Goal: Task Accomplishment & Management: Complete application form

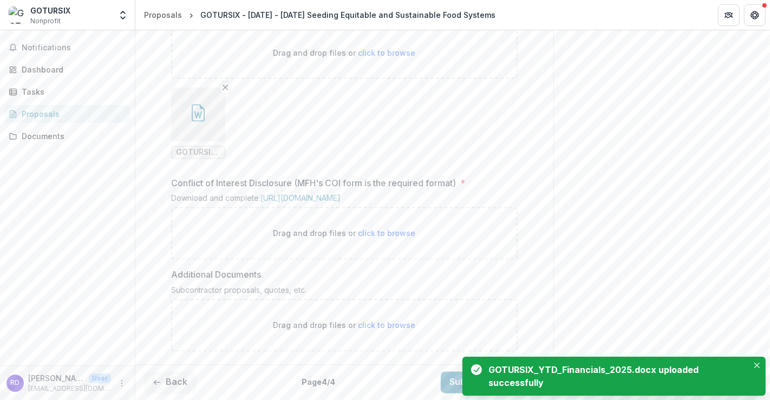
scroll to position [1656, 0]
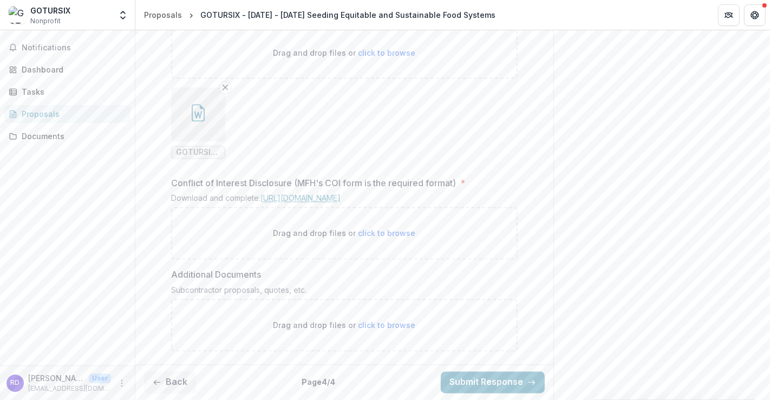
click at [276, 194] on link "[URL][DOMAIN_NAME]" at bounding box center [300, 198] width 80 height 9
click at [368, 235] on span "click to browse" at bounding box center [386, 233] width 57 height 9
type input "**********"
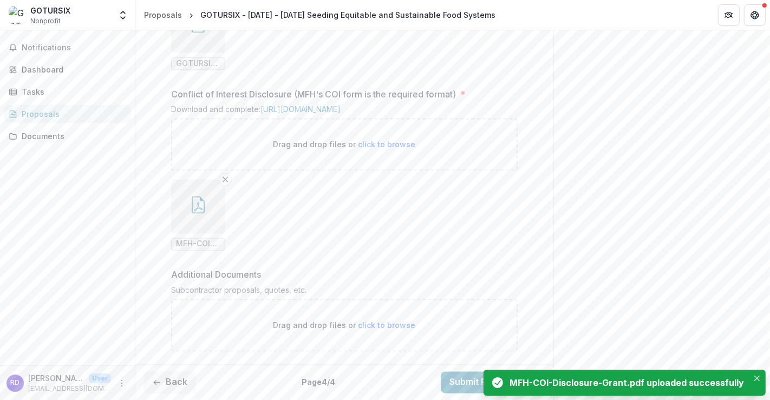
scroll to position [1745, 0]
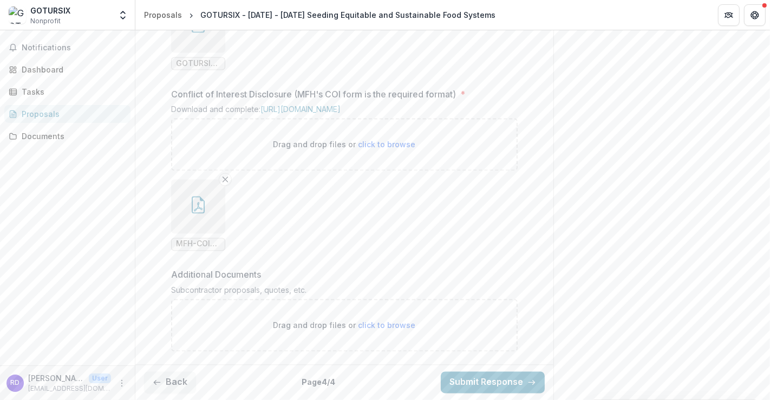
click at [389, 327] on span "click to browse" at bounding box center [386, 325] width 57 height 9
type input "**********"
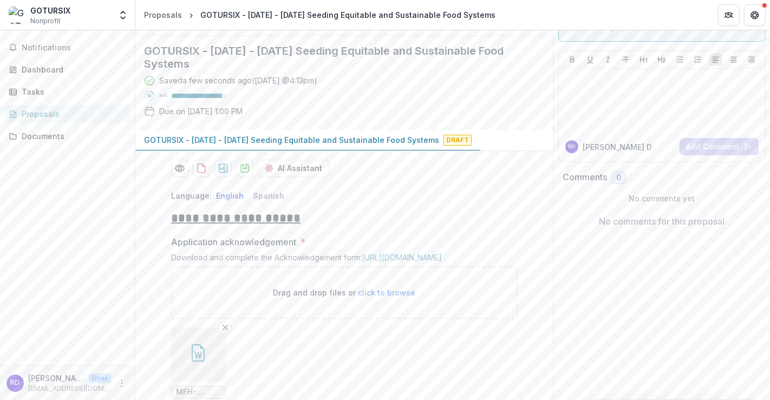
scroll to position [60, 0]
click at [397, 147] on p "GOTURSIX - [DATE] - [DATE] Seeding Equitable and Sustainable Food Systems" at bounding box center [291, 140] width 295 height 11
click at [443, 147] on span "Draft" at bounding box center [457, 141] width 28 height 11
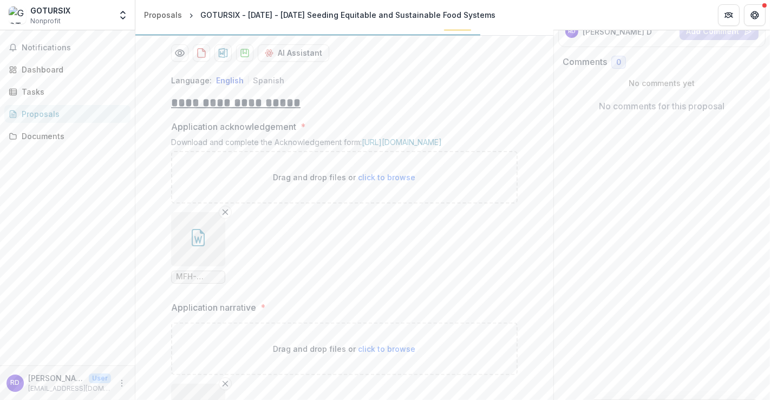
scroll to position [240, 0]
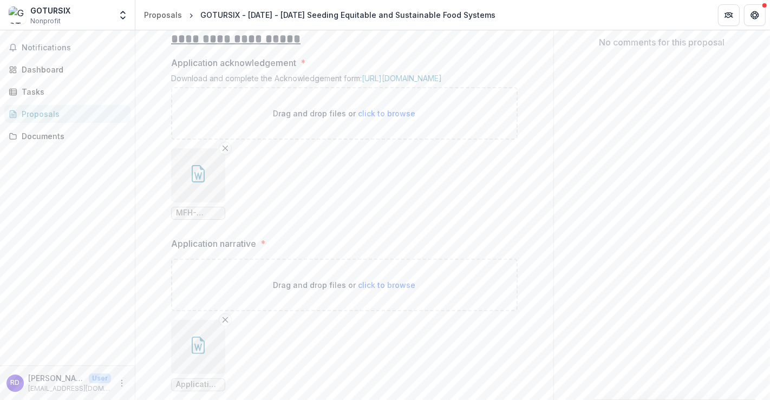
click at [190, 182] on icon "button" at bounding box center [197, 173] width 17 height 17
click at [9, 399] on icon "Close" at bounding box center [4, 407] width 9 height 9
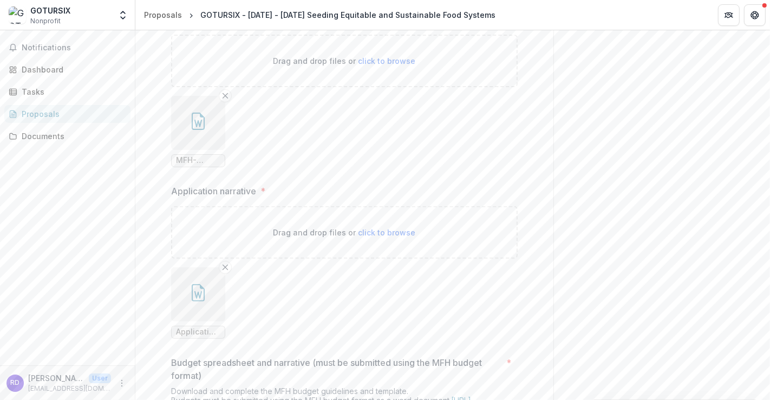
scroll to position [360, 0]
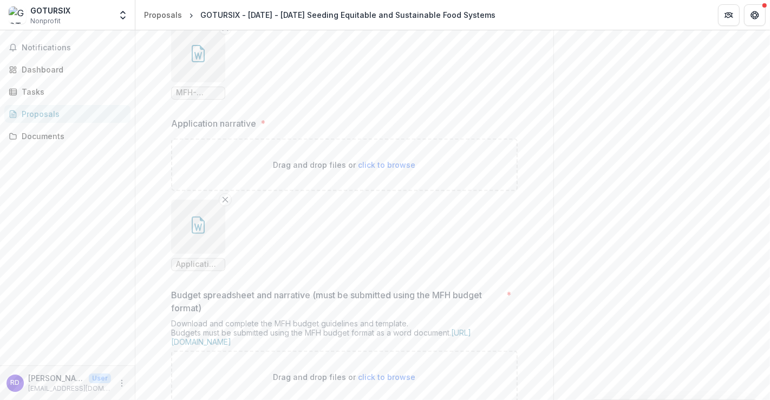
click at [198, 234] on icon "button" at bounding box center [197, 224] width 17 height 17
click at [9, 399] on button "Close" at bounding box center [4, 406] width 9 height 13
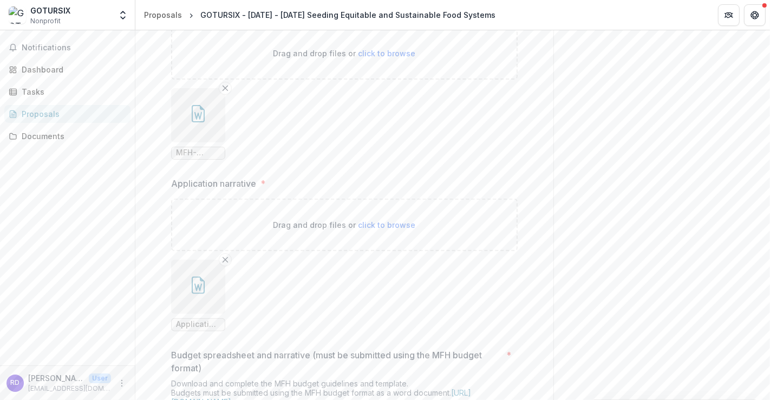
click at [200, 122] on icon "button" at bounding box center [198, 113] width 13 height 17
click at [9, 399] on icon "Close" at bounding box center [4, 407] width 9 height 9
click at [428, 23] on link "[URL][DOMAIN_NAME]" at bounding box center [402, 18] width 80 height 9
click at [201, 142] on button "button" at bounding box center [198, 115] width 54 height 54
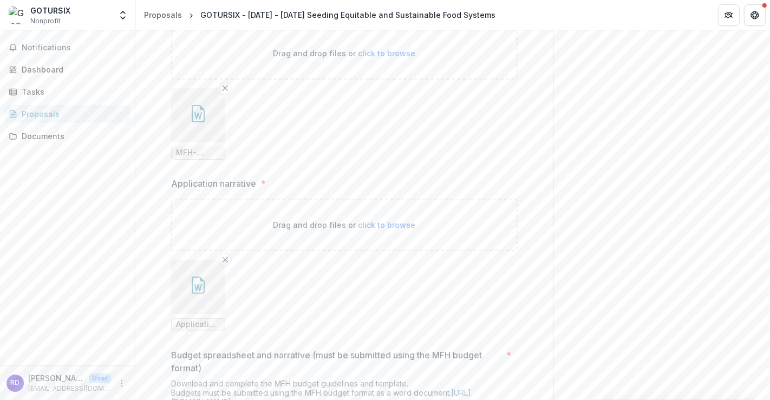
click at [9, 399] on button "Close" at bounding box center [4, 406] width 9 height 13
click at [223, 90] on line "Remove File" at bounding box center [225, 88] width 5 height 5
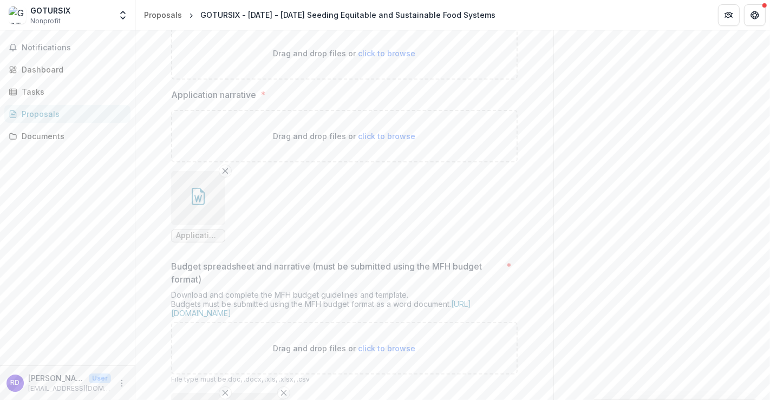
click at [212, 225] on button "button" at bounding box center [198, 198] width 54 height 54
click at [9, 399] on icon "Close" at bounding box center [4, 407] width 9 height 9
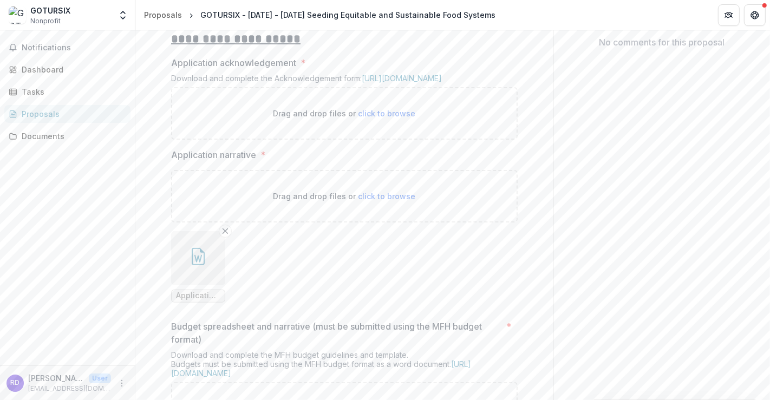
click at [385, 118] on span "click to browse" at bounding box center [386, 113] width 57 height 9
type input "**********"
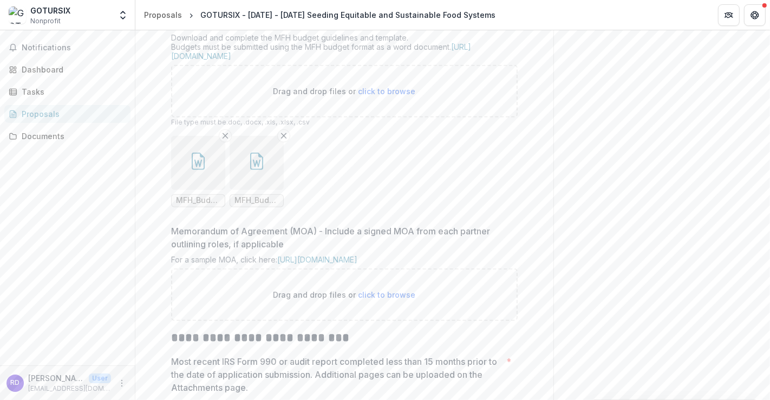
scroll to position [661, 0]
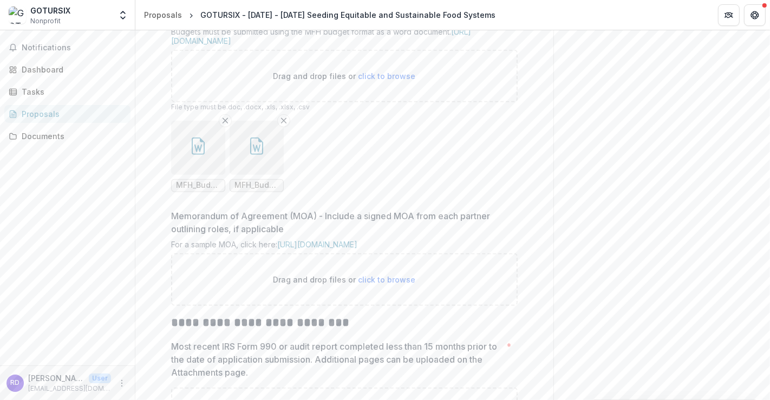
click at [250, 155] on icon "button" at bounding box center [256, 145] width 13 height 17
click at [9, 399] on icon "Close" at bounding box center [4, 407] width 9 height 9
click at [255, 190] on span "MFH_Budget_Tables_WrightCounty_2025.docx" at bounding box center [256, 185] width 44 height 9
click at [260, 155] on icon "button" at bounding box center [256, 145] width 17 height 17
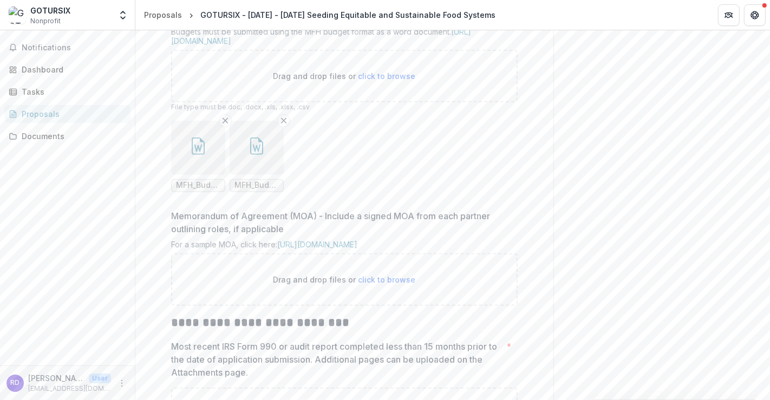
click at [9, 399] on button "Close" at bounding box center [4, 406] width 9 height 13
click at [283, 125] on icon "Remove File" at bounding box center [283, 120] width 9 height 9
click at [212, 175] on button "button" at bounding box center [198, 148] width 54 height 54
click at [9, 399] on button "Close" at bounding box center [4, 406] width 9 height 13
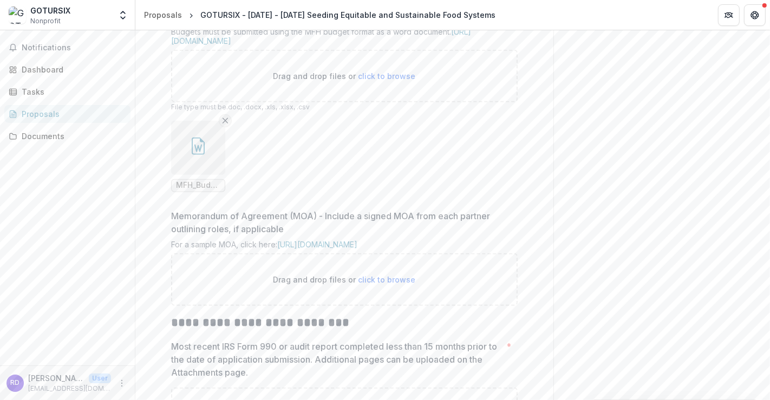
click at [221, 125] on icon "Remove File" at bounding box center [225, 120] width 9 height 9
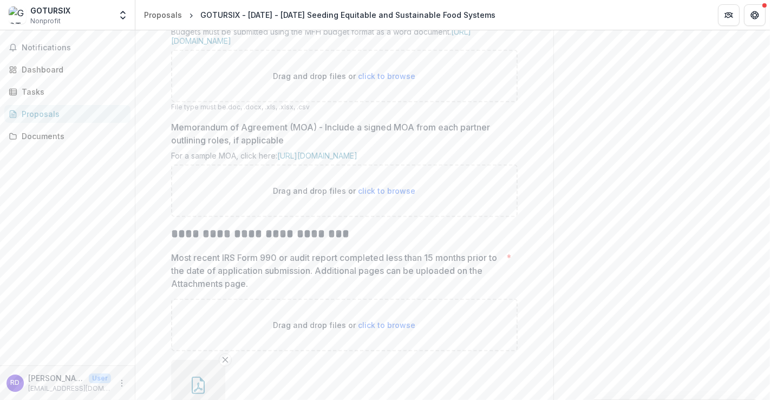
click at [394, 81] on span "click to browse" at bounding box center [386, 75] width 57 height 9
type input "**********"
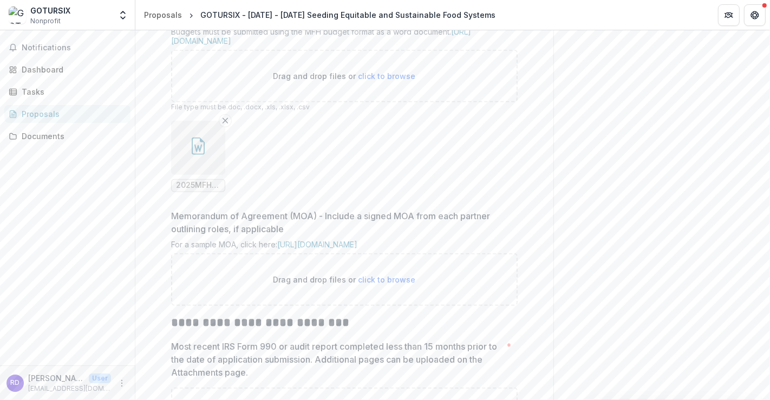
click at [403, 81] on span "click to browse" at bounding box center [386, 75] width 57 height 9
click at [212, 190] on span "2025MFH_Budget_Tables_WrightCounty.docx" at bounding box center [198, 185] width 44 height 9
click at [196, 152] on icon "button" at bounding box center [198, 148] width 8 height 8
click at [9, 399] on icon "Close" at bounding box center [4, 407] width 9 height 9
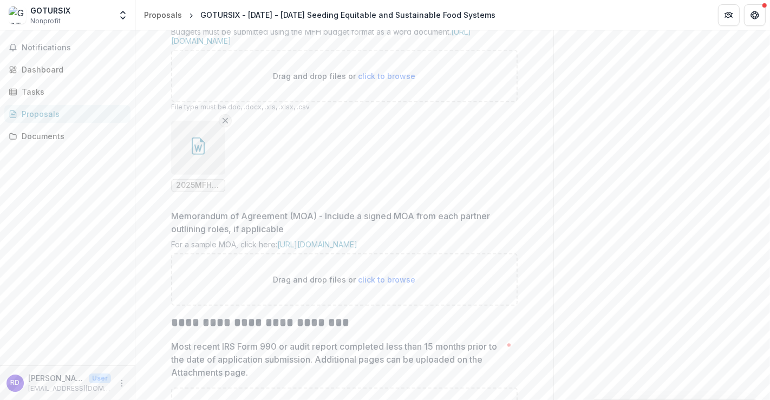
click at [227, 125] on icon "Remove File" at bounding box center [225, 120] width 9 height 9
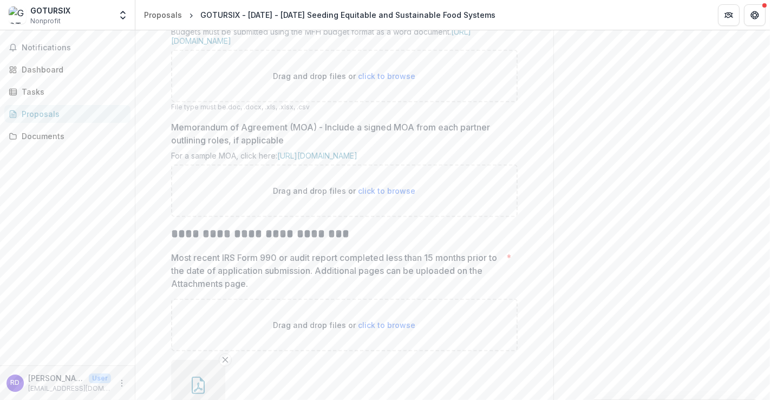
click at [371, 81] on span "click to browse" at bounding box center [386, 75] width 57 height 9
type input "**********"
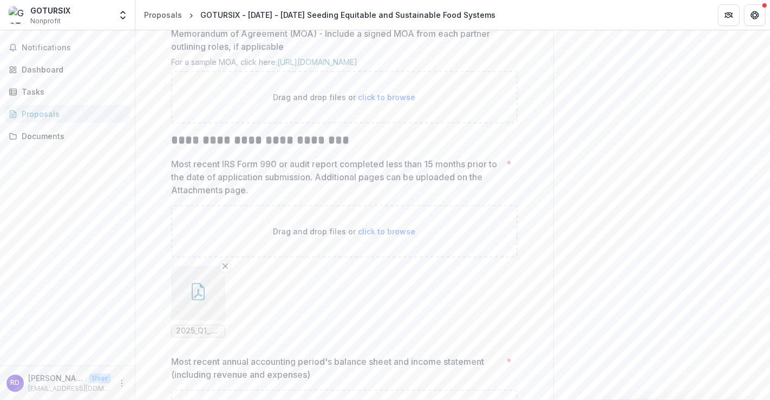
scroll to position [842, 0]
click at [265, 10] on span "2025GOTURSIX_MFH_Budget_Narrative.docx" at bounding box center [256, 5] width 44 height 9
click at [9, 399] on button "Close" at bounding box center [4, 406] width 9 height 13
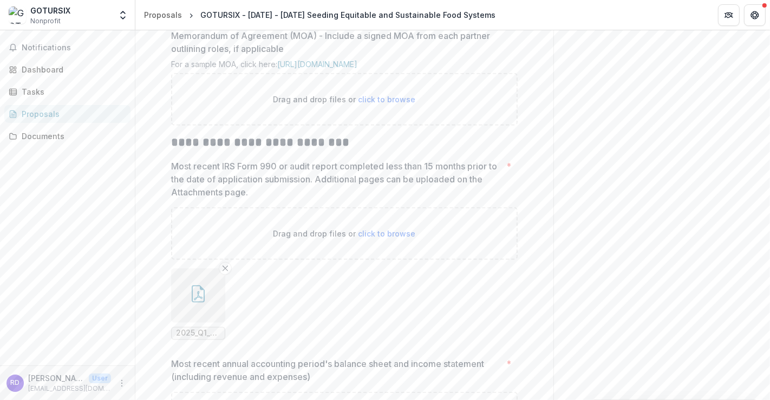
scroll to position [840, 0]
click at [9, 399] on button "Close" at bounding box center [4, 406] width 9 height 13
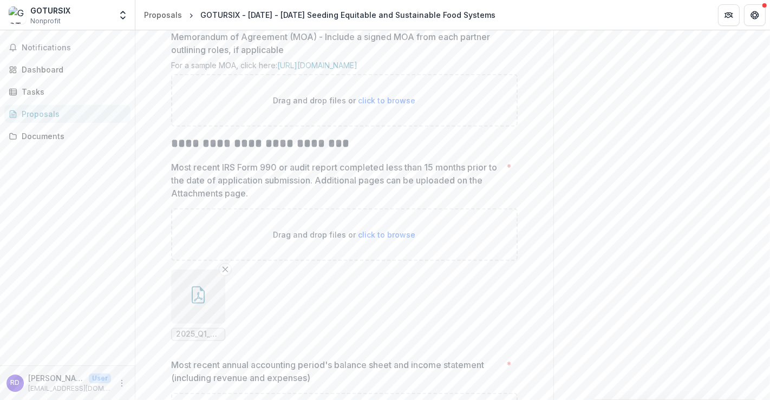
click at [9, 399] on icon "Close" at bounding box center [4, 407] width 9 height 9
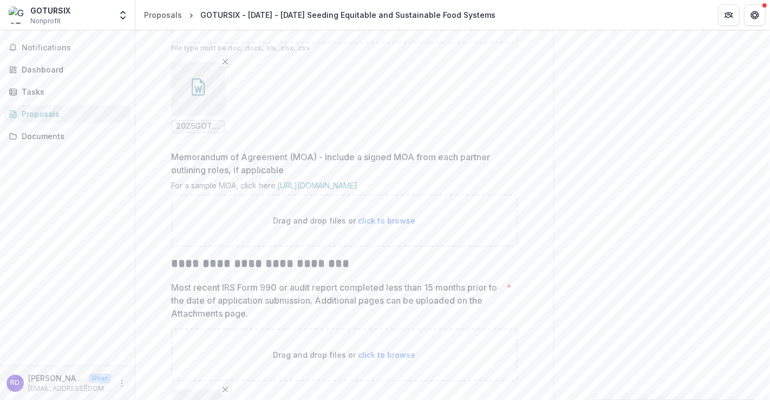
click at [379, 22] on span "click to browse" at bounding box center [386, 16] width 57 height 9
type input "**********"
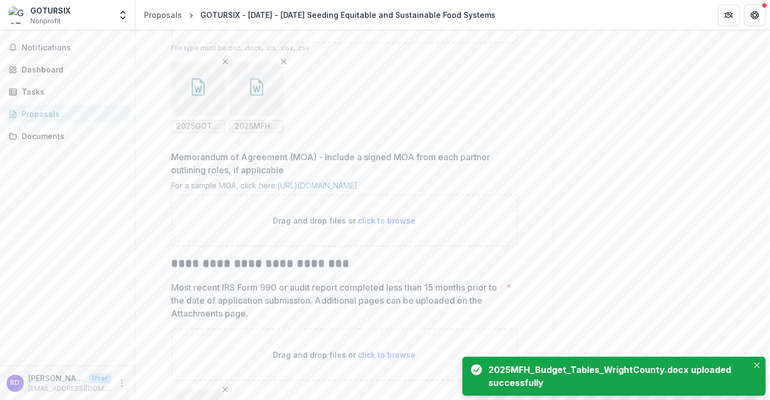
click at [258, 116] on button "button" at bounding box center [256, 89] width 54 height 54
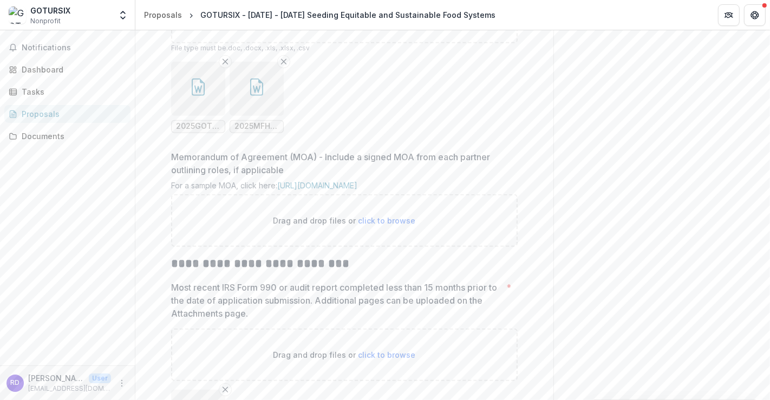
click at [9, 399] on button "Close" at bounding box center [4, 406] width 9 height 13
click at [285, 66] on icon "Remove File" at bounding box center [283, 61] width 9 height 9
click at [384, 22] on span "click to browse" at bounding box center [386, 16] width 57 height 9
type input "**********"
click at [284, 64] on line "Remove File" at bounding box center [283, 61] width 5 height 5
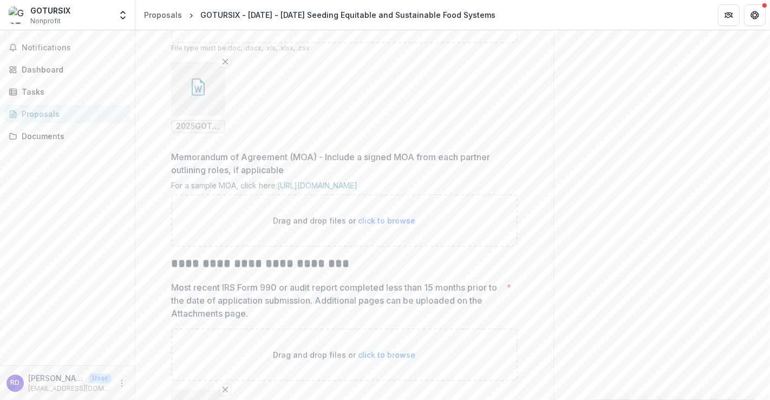
click at [369, 22] on span "click to browse" at bounding box center [386, 16] width 57 height 9
type input "**********"
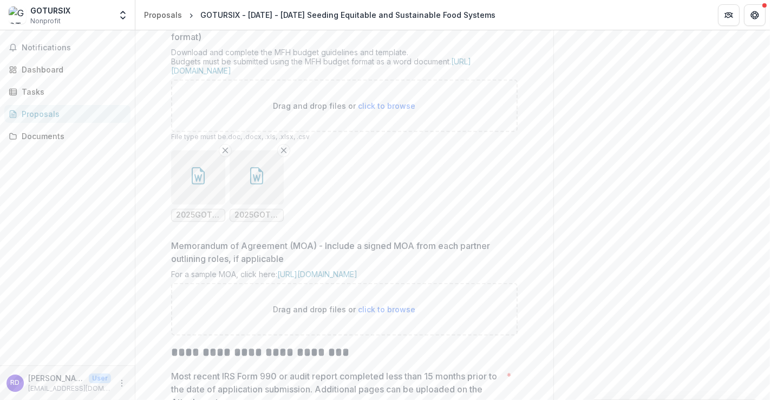
scroll to position [631, 0]
